Goal: Contribute content: Add original content to the website for others to see

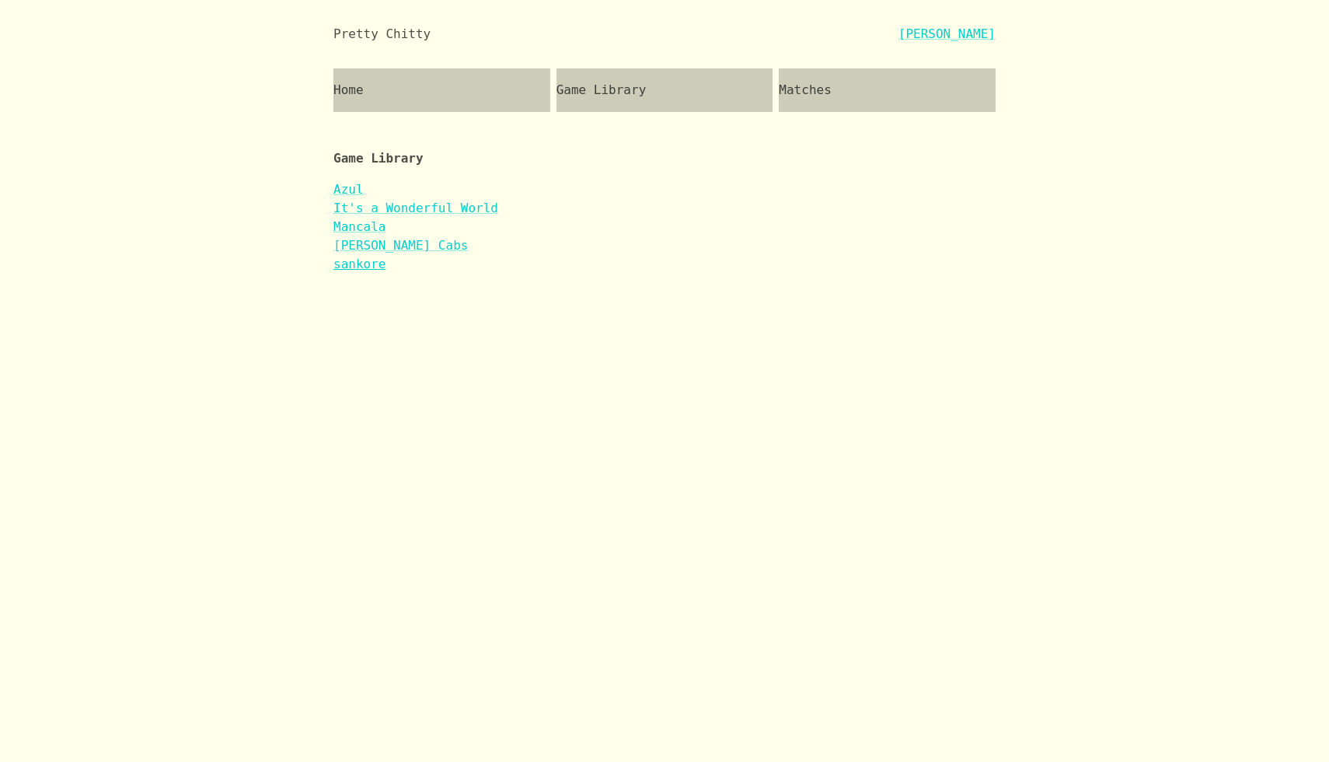
click at [368, 268] on link "sankore" at bounding box center [359, 263] width 52 height 15
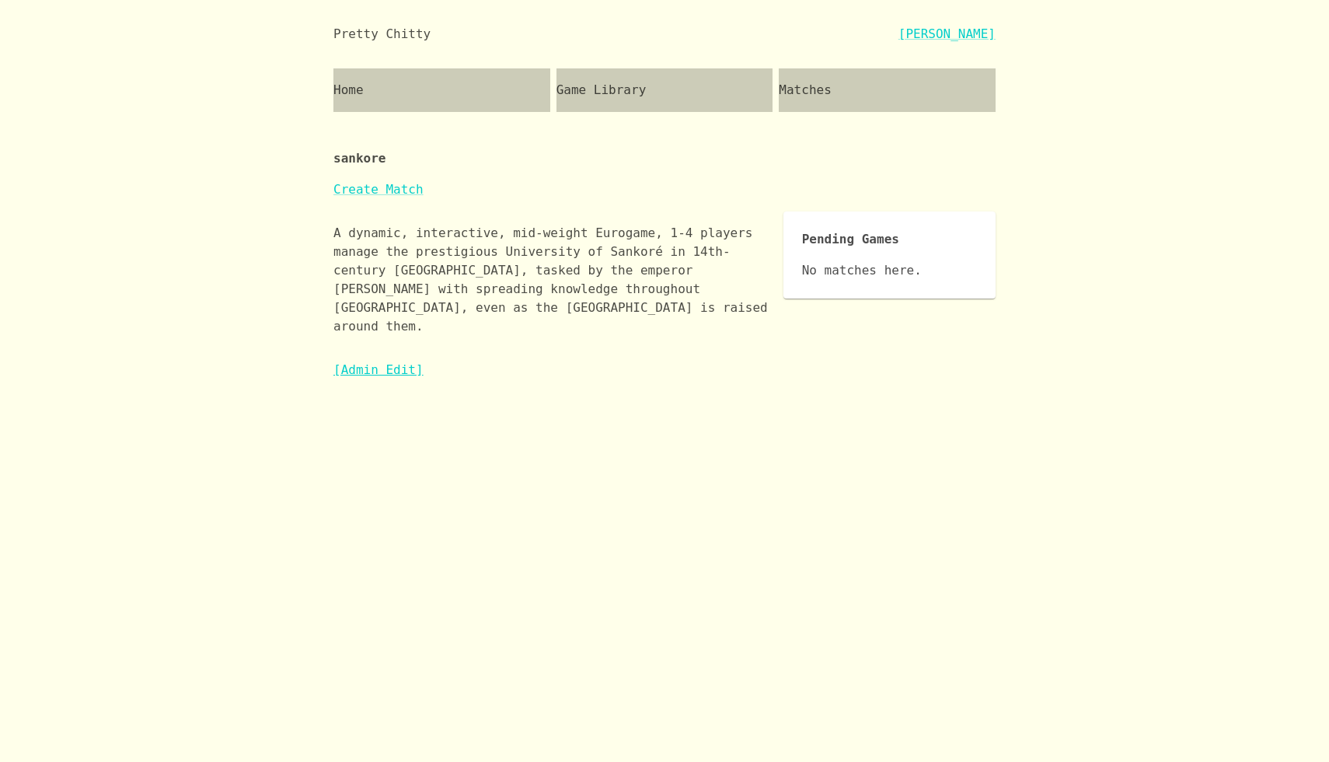
click at [388, 362] on link "[Admin Edit]" at bounding box center [378, 369] width 90 height 15
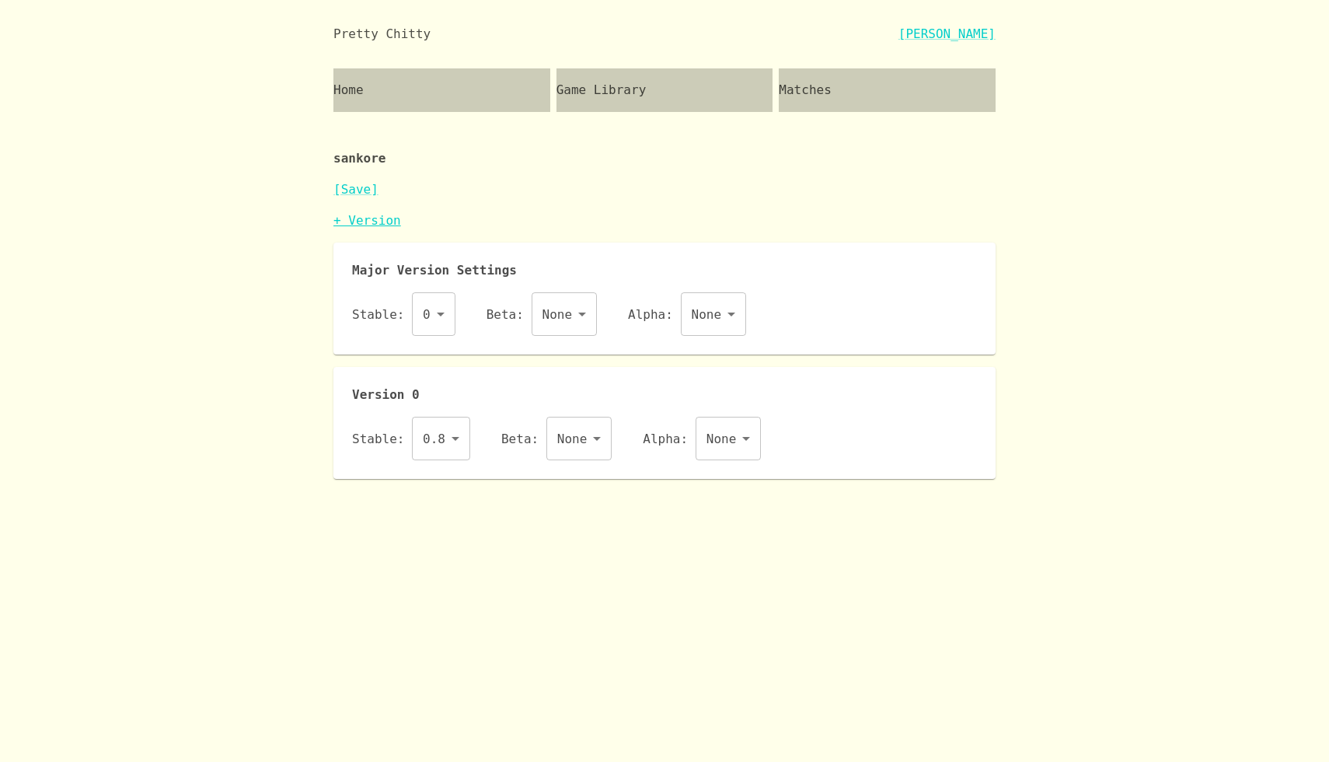
click at [382, 214] on link "+ Version" at bounding box center [367, 220] width 68 height 15
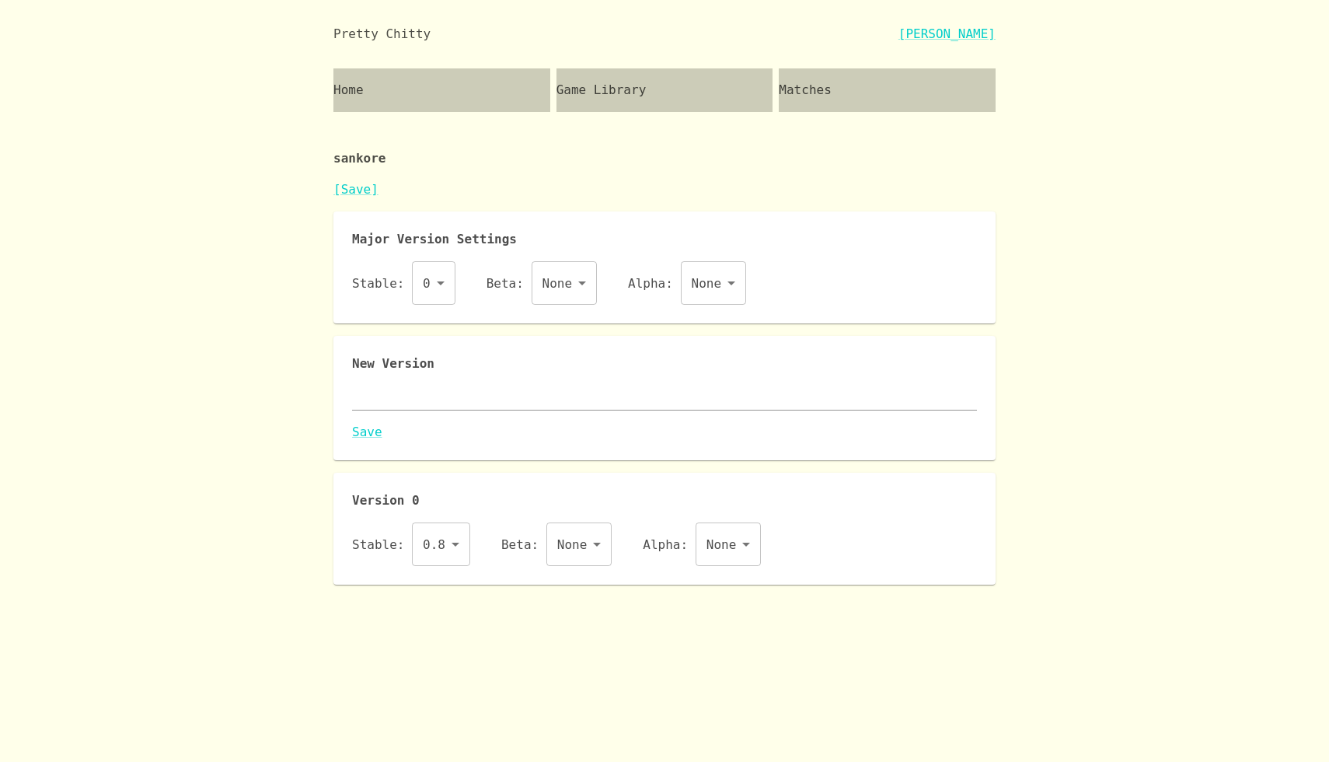
click at [419, 389] on textarea at bounding box center [664, 398] width 625 height 18
paste textarea "{ "id": "sankore", "name": "sankore", "major": 0, "description": "A dynamic, in…"
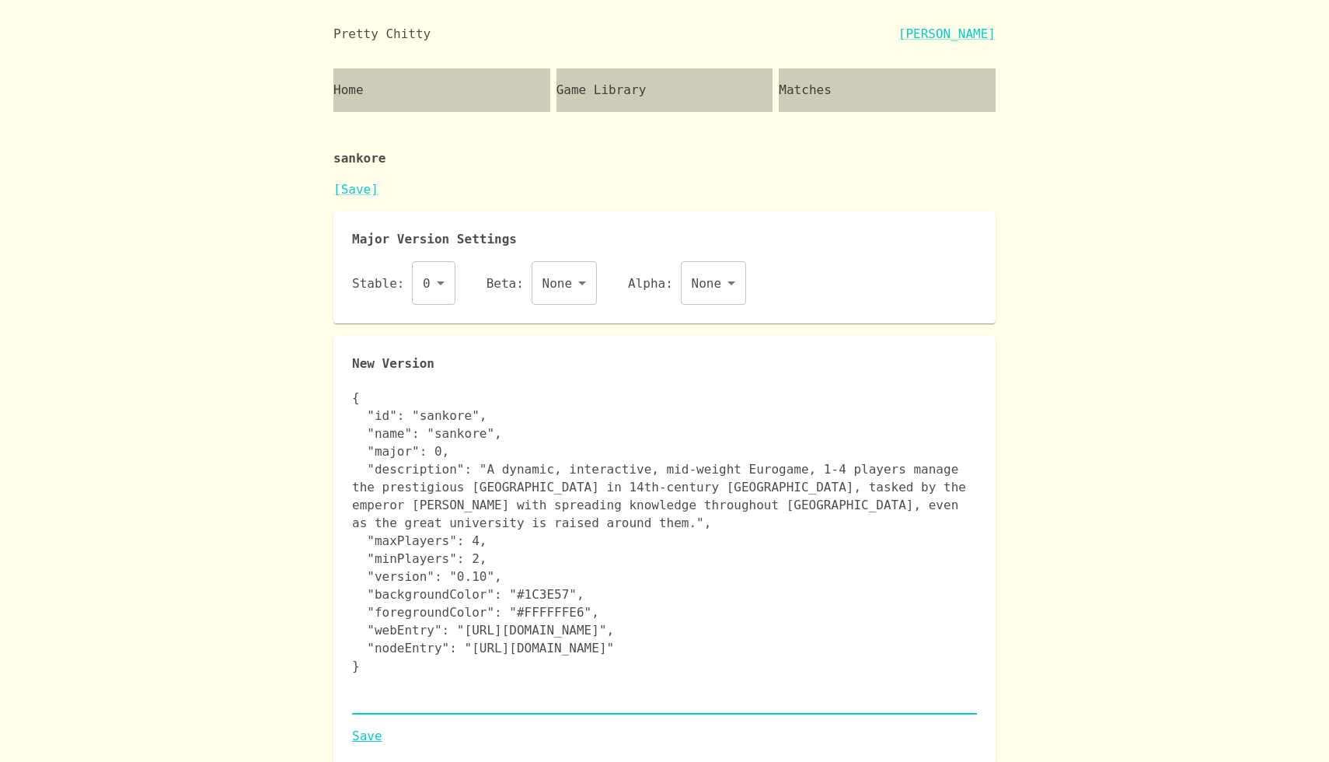
type textarea "{ "id": "sankore", "name": "sankore", "major": 0, "description": "A dynamic, in…"
click at [365, 734] on link "Save" at bounding box center [664, 736] width 625 height 19
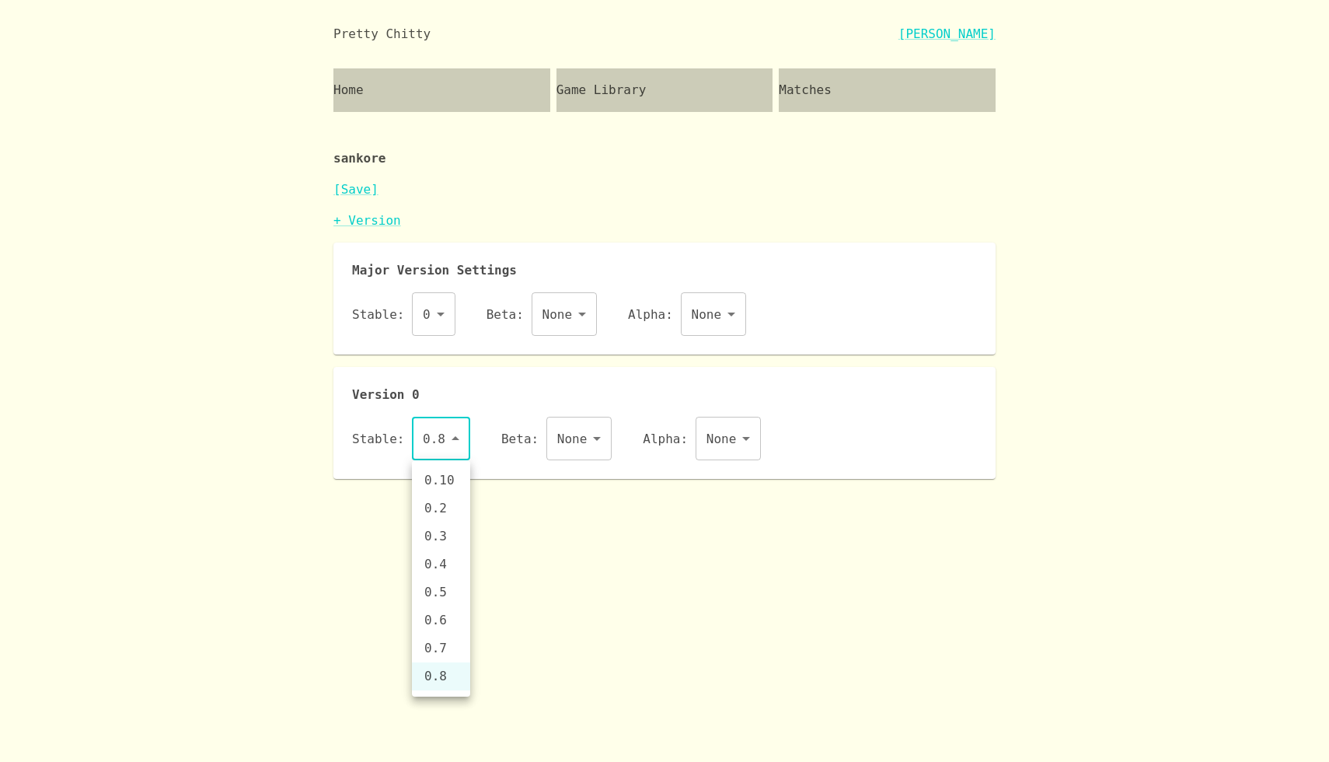
click at [451, 431] on body "Pretty Chitty Josh Breckman Home Game Library Matches sankore [Save] + Version …" at bounding box center [664, 239] width 1329 height 479
click at [461, 484] on li "0.10" at bounding box center [441, 480] width 58 height 28
type input "0.10"
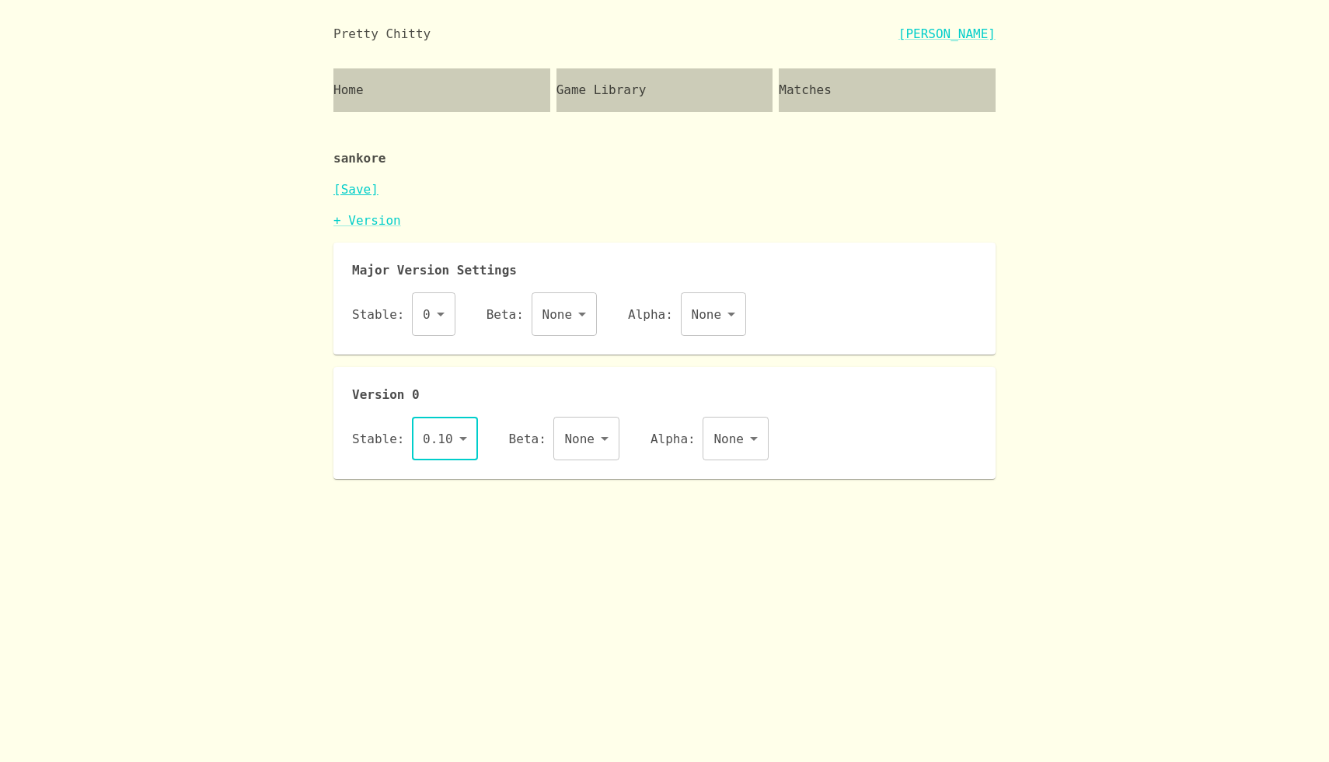
click at [357, 183] on link "[Save]" at bounding box center [355, 189] width 45 height 15
click at [677, 89] on div "Game Library" at bounding box center [664, 90] width 217 height 44
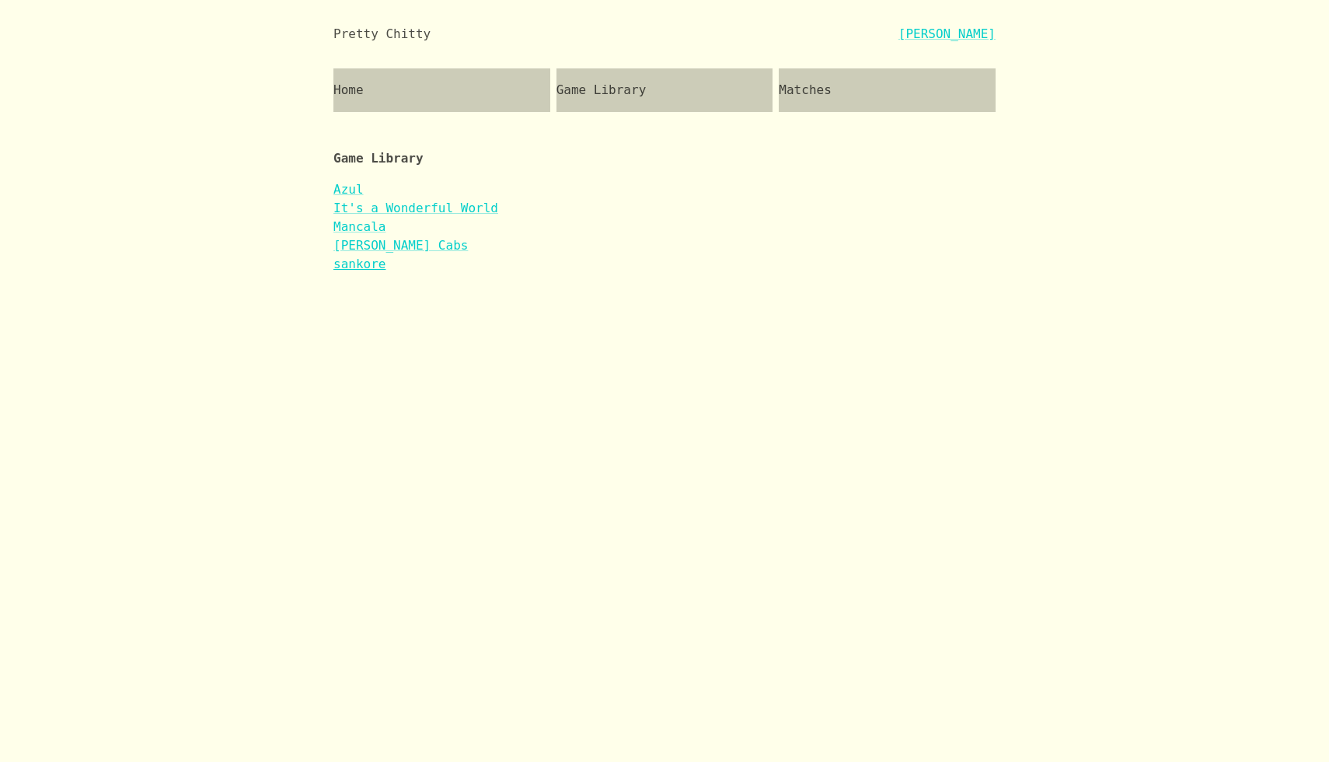
click at [375, 263] on link "sankore" at bounding box center [359, 263] width 52 height 15
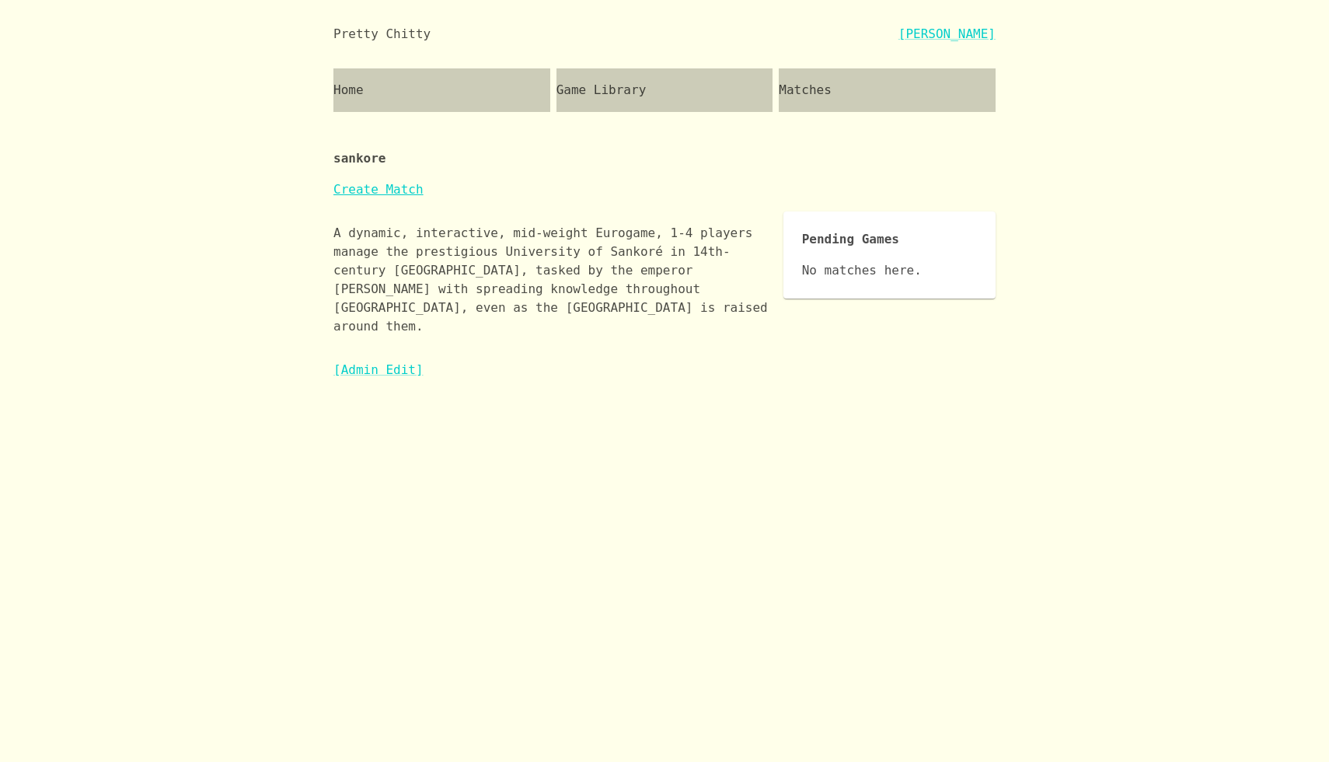
click at [403, 190] on link "Create Match" at bounding box center [378, 189] width 90 height 15
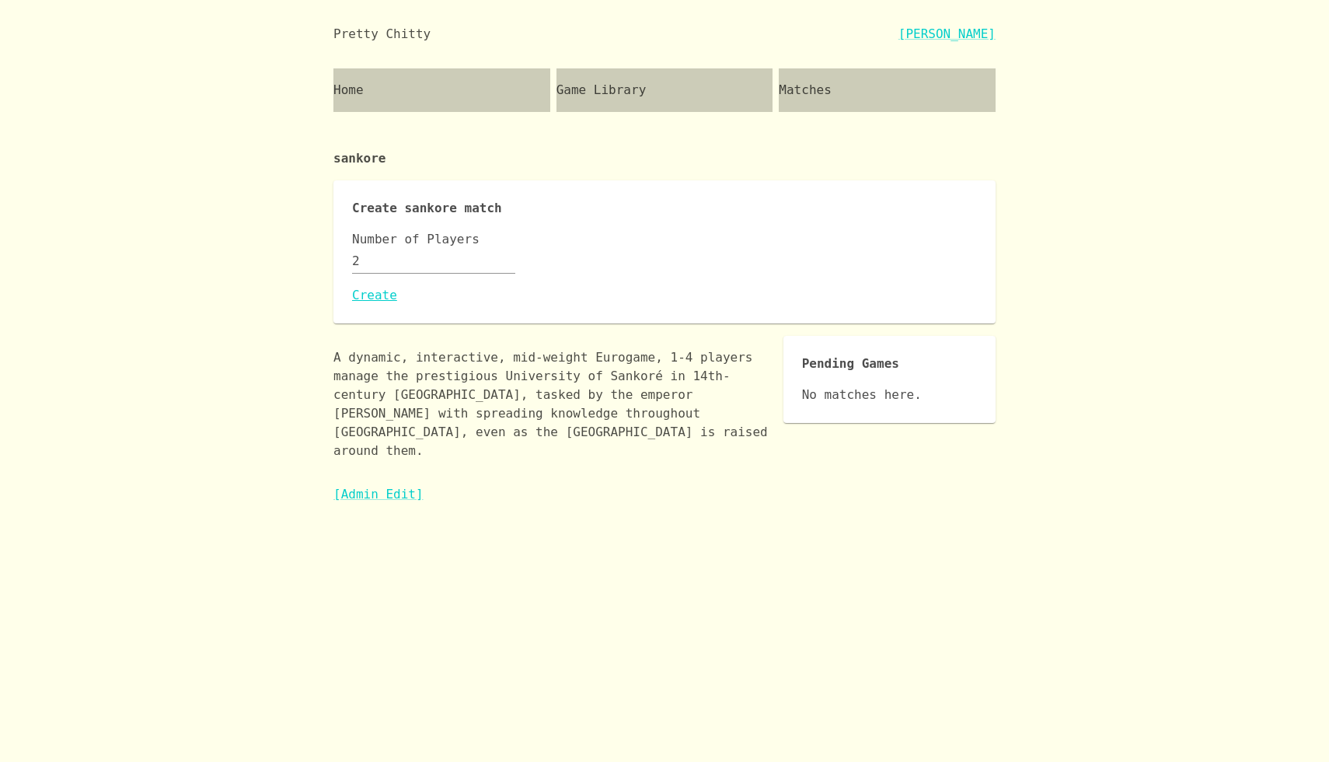
click at [378, 292] on link "Create" at bounding box center [664, 295] width 625 height 19
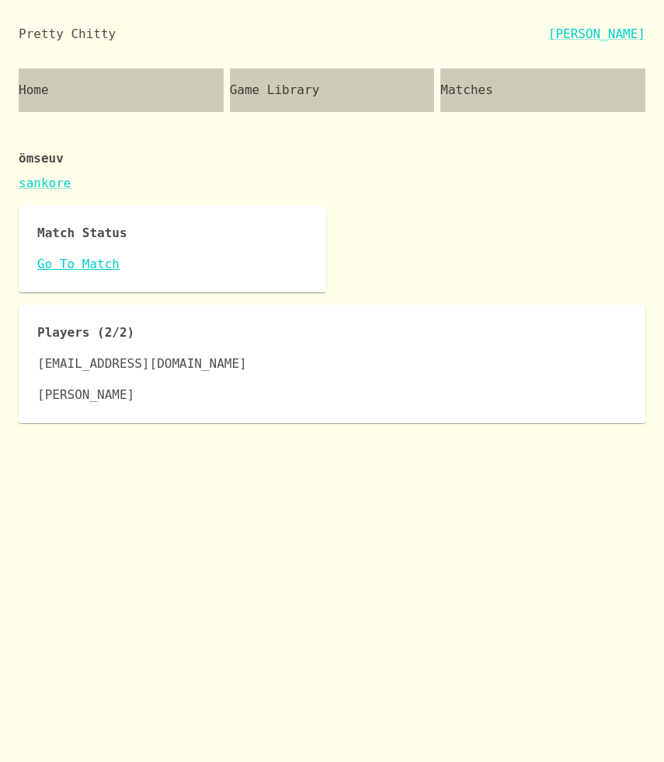
click at [96, 260] on link "Go To Match" at bounding box center [172, 264] width 270 height 19
